Goal: Task Accomplishment & Management: Use online tool/utility

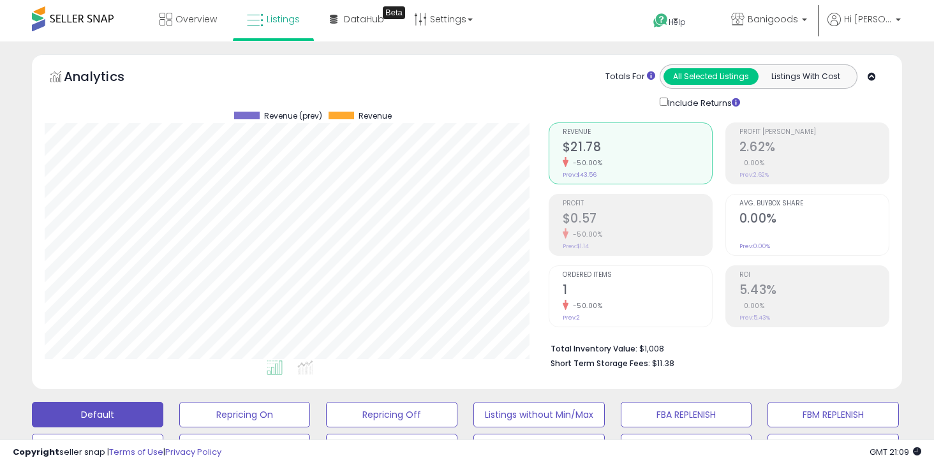
select select "**********"
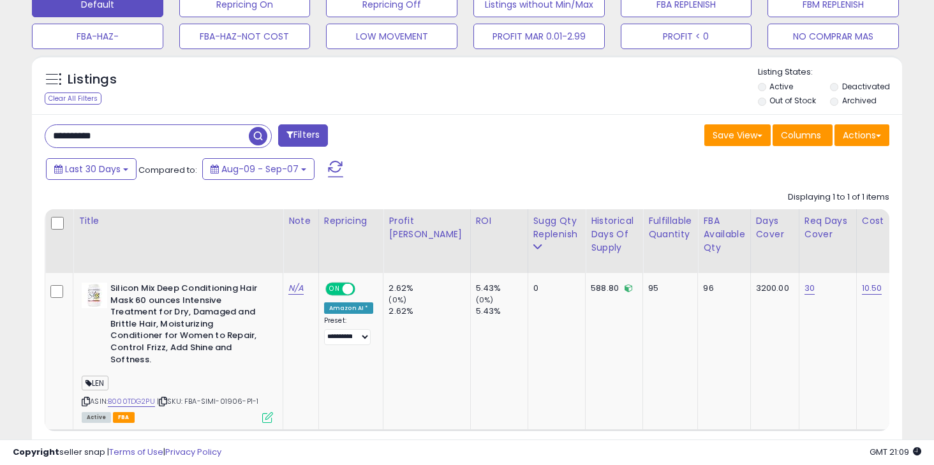
scroll to position [415, 0]
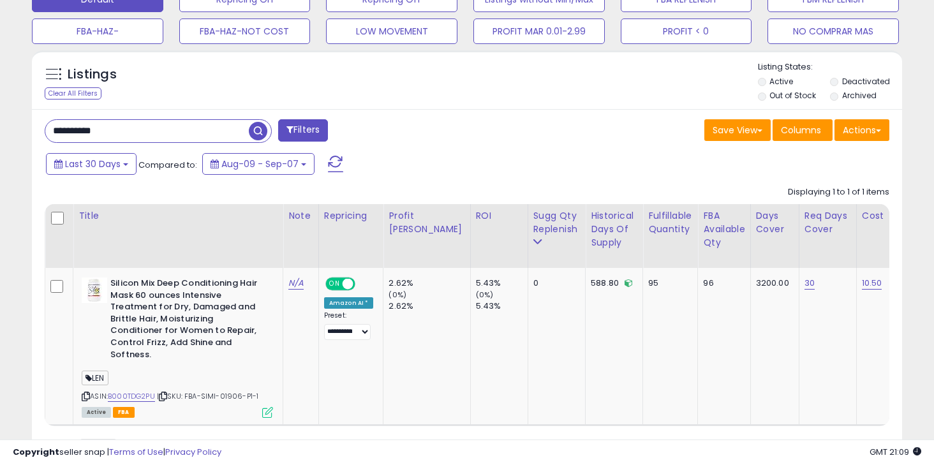
click at [131, 135] on input "**********" at bounding box center [146, 131] width 203 height 22
click at [453, 154] on div "Last 30 Days Compared to: Aug-09 - Sep-07" at bounding box center [359, 165] width 633 height 29
click at [129, 166] on button "Last 30 Days" at bounding box center [91, 164] width 91 height 22
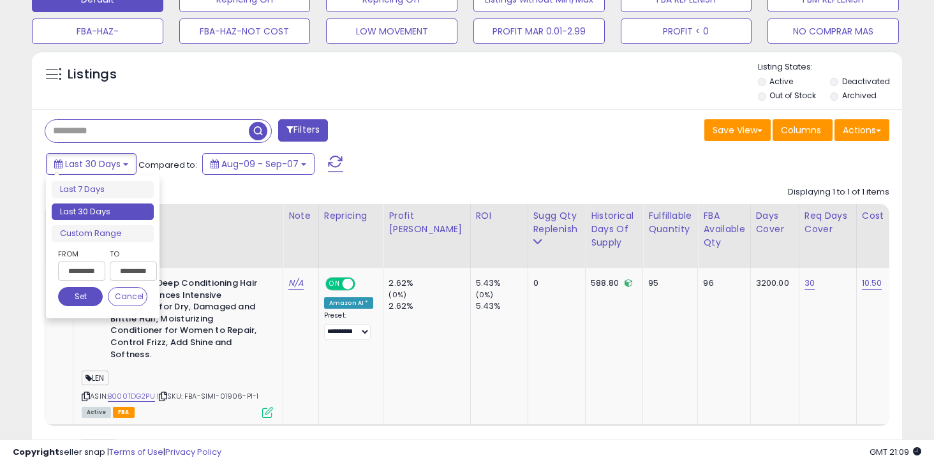
click at [265, 132] on span "button" at bounding box center [258, 131] width 18 height 18
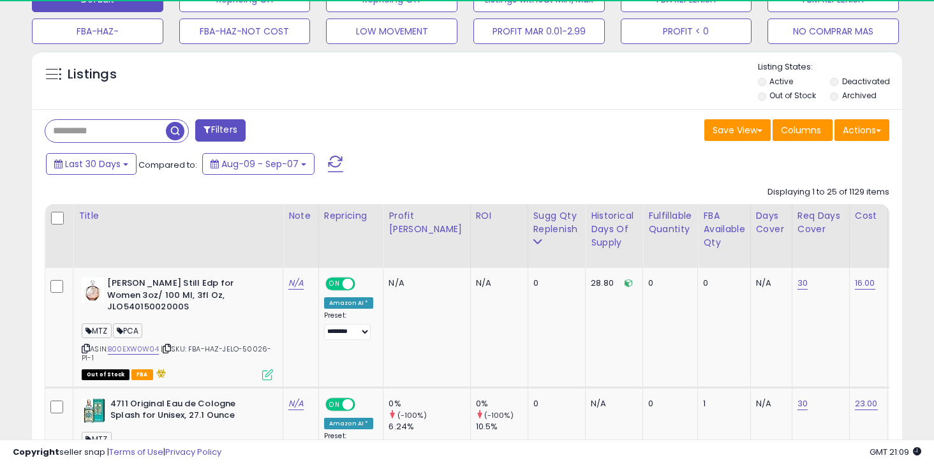
scroll to position [261, 503]
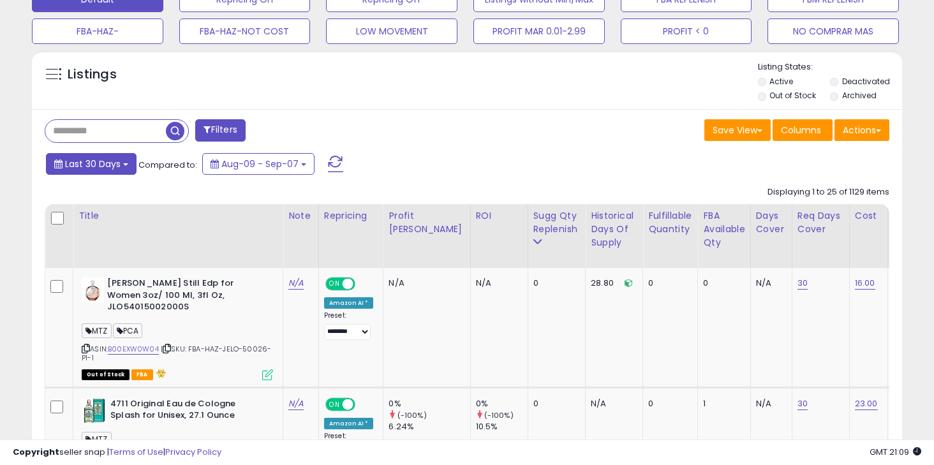
click at [107, 165] on span "Last 30 Days" at bounding box center [92, 164] width 55 height 13
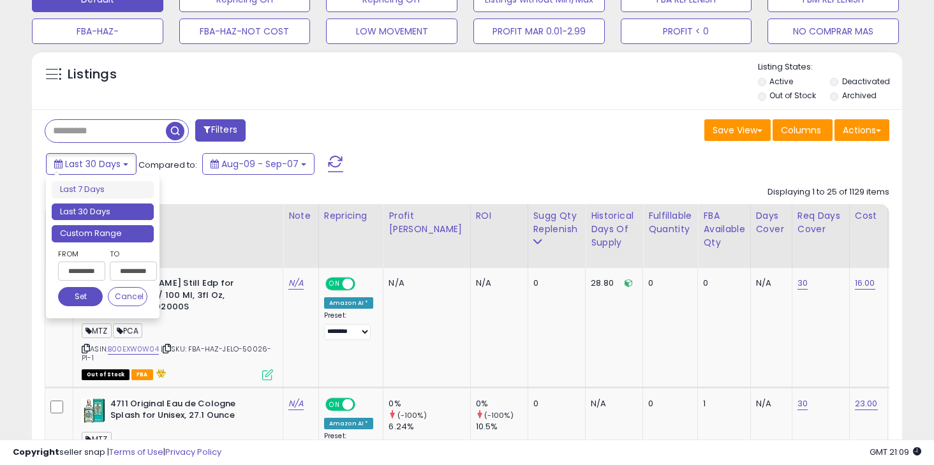
click at [105, 232] on li "Custom Range" at bounding box center [103, 233] width 102 height 17
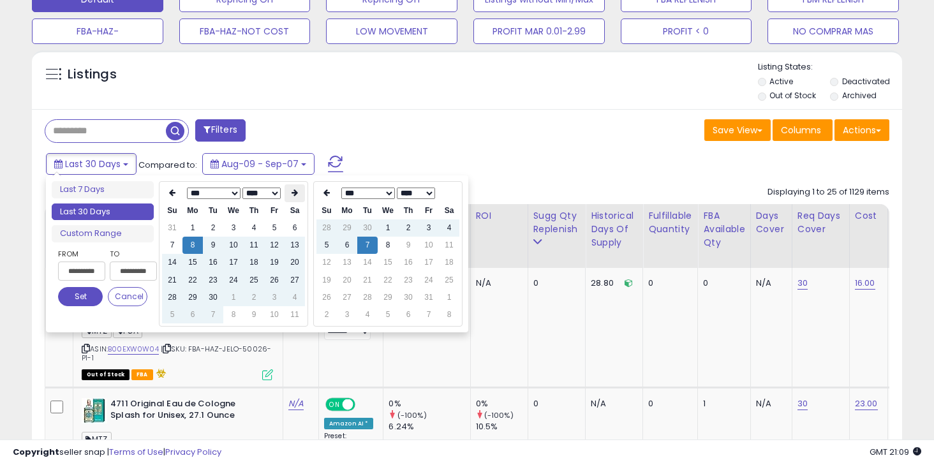
click at [296, 199] on th at bounding box center [294, 193] width 20 height 18
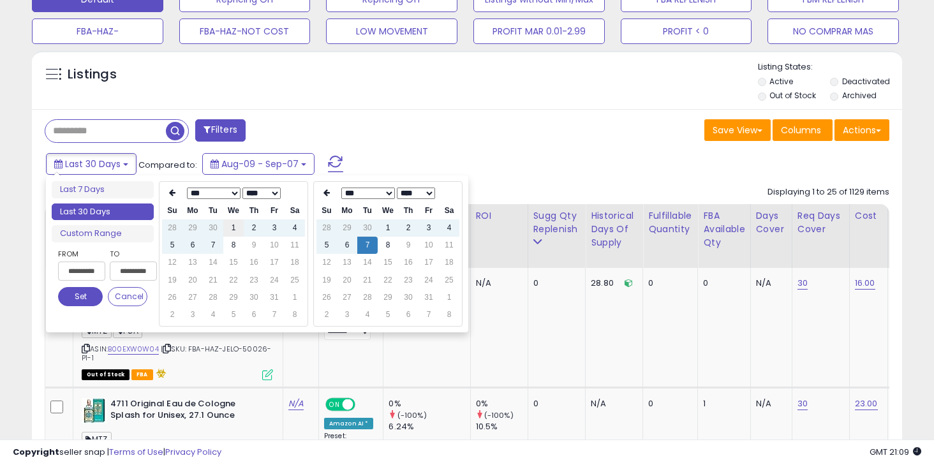
click at [239, 235] on td "1" at bounding box center [233, 227] width 20 height 17
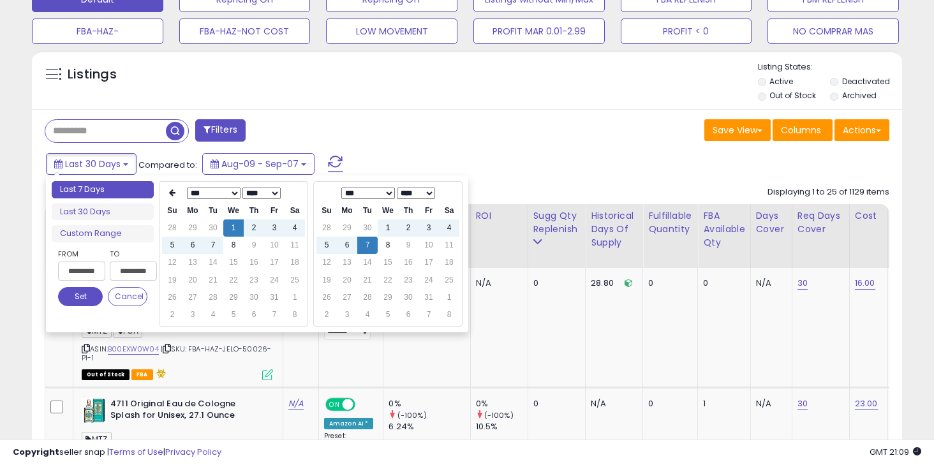
type input "**********"
click at [372, 247] on td "7" at bounding box center [367, 245] width 20 height 17
click at [71, 297] on button "Set" at bounding box center [80, 296] width 45 height 19
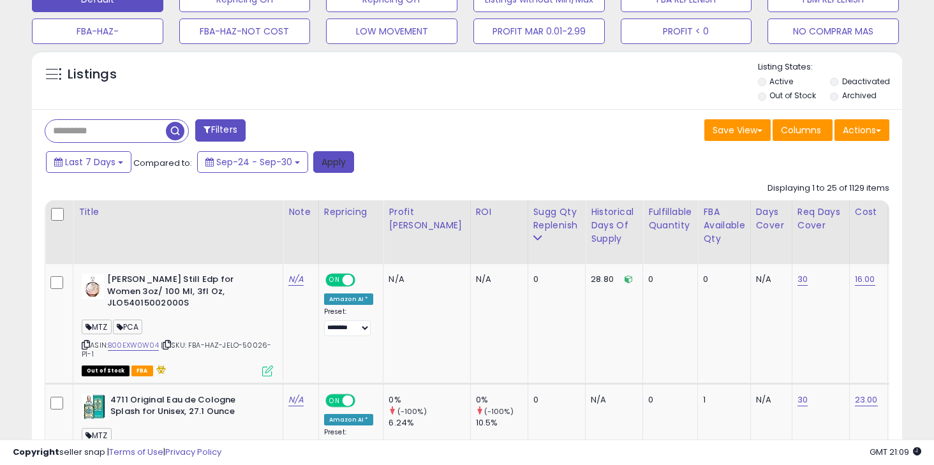
click at [339, 161] on button "Apply" at bounding box center [333, 162] width 41 height 22
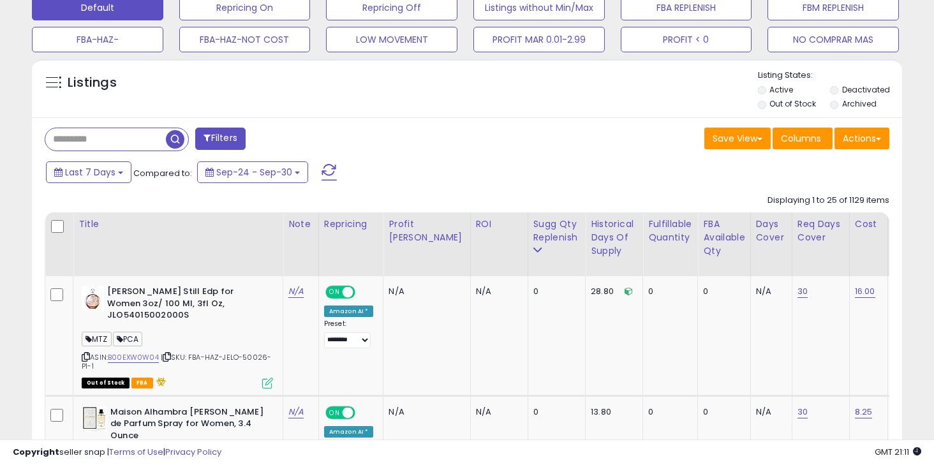
scroll to position [425, 0]
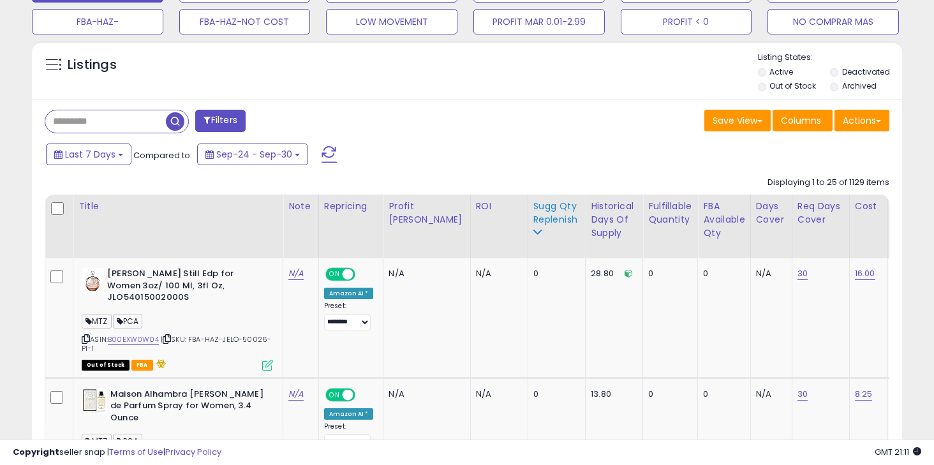
click at [533, 216] on div "Sugg Qty Replenish" at bounding box center [556, 213] width 47 height 27
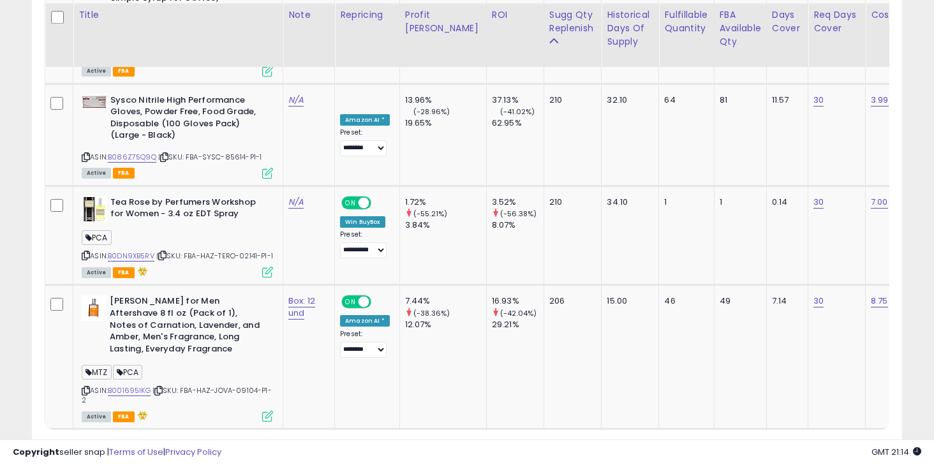
scroll to position [2968, 0]
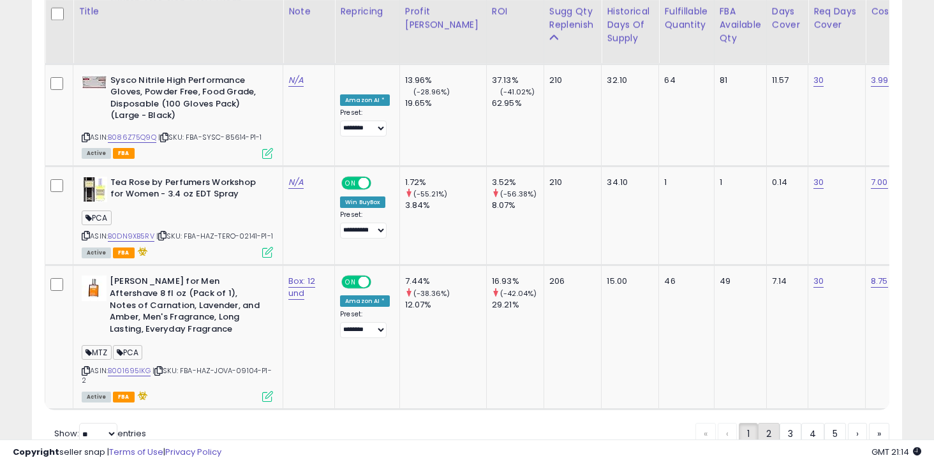
click at [763, 423] on link "2" at bounding box center [769, 434] width 22 height 22
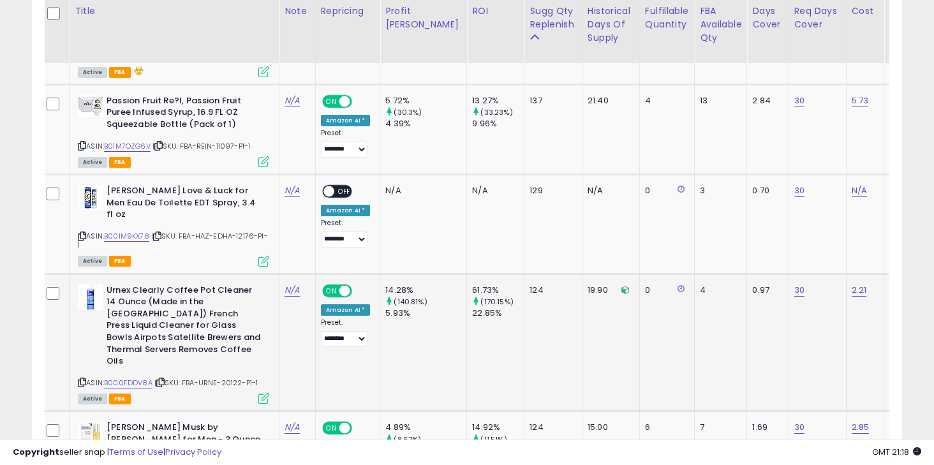
scroll to position [0, 0]
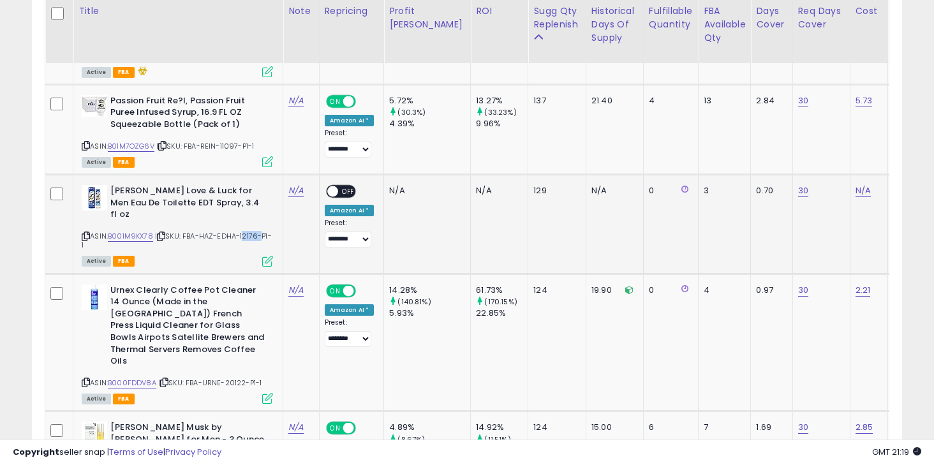
copy span "12176"
